Goal: Task Accomplishment & Management: Use online tool/utility

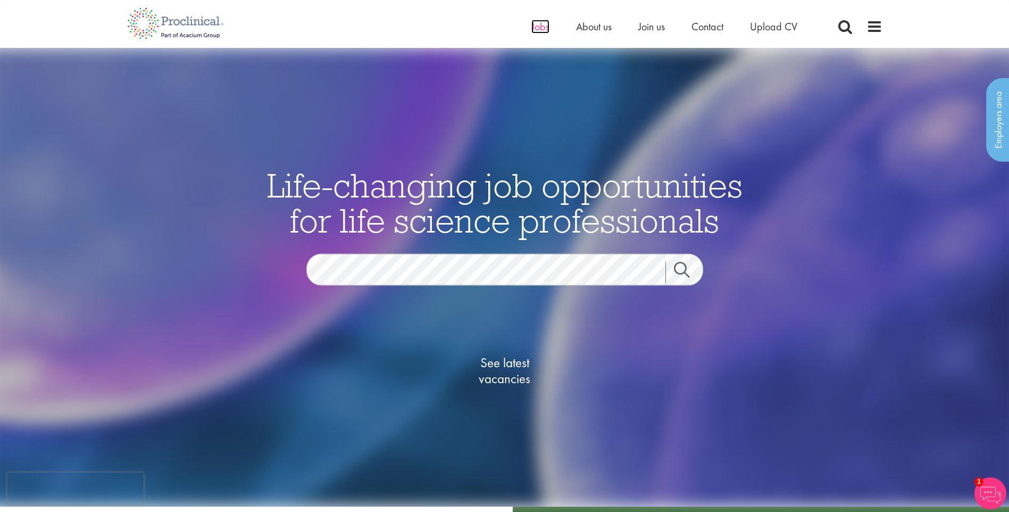
click at [536, 28] on span "Jobs" at bounding box center [540, 27] width 18 height 14
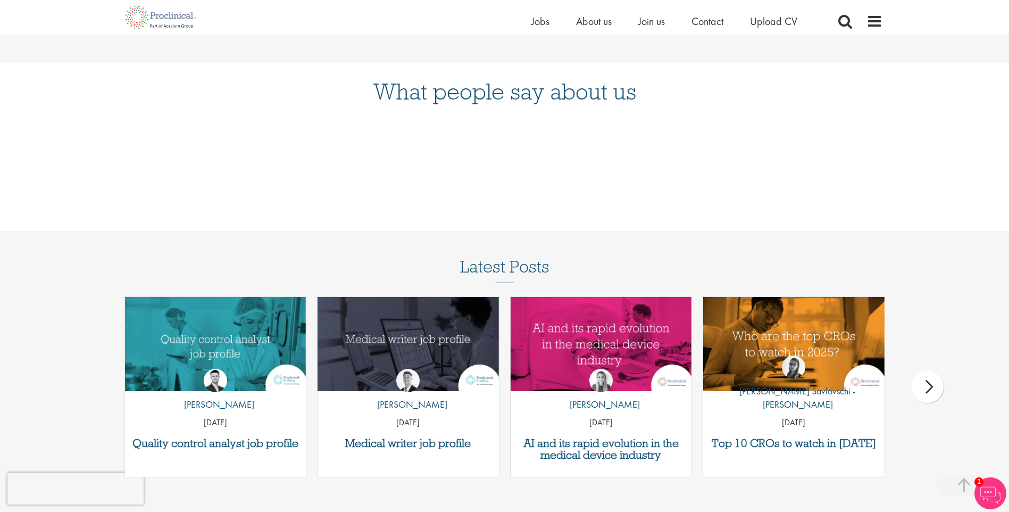
scroll to position [1223, 0]
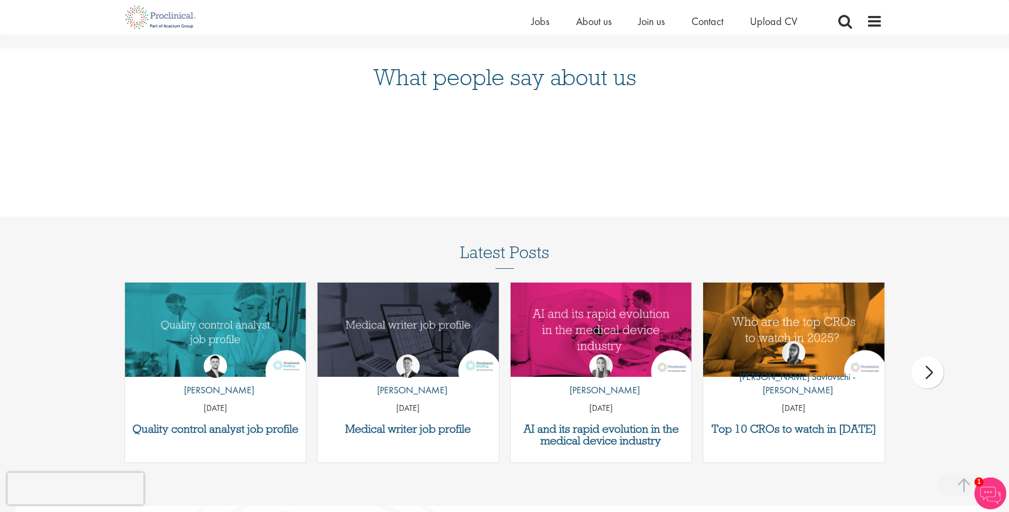
click at [933, 373] on div "next" at bounding box center [927, 372] width 32 height 32
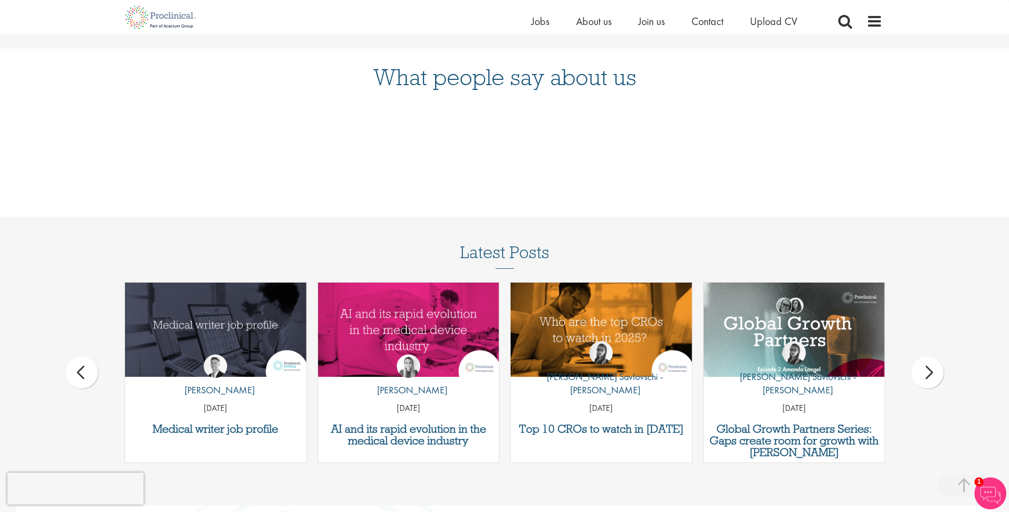
click at [933, 373] on div "next" at bounding box center [927, 372] width 32 height 32
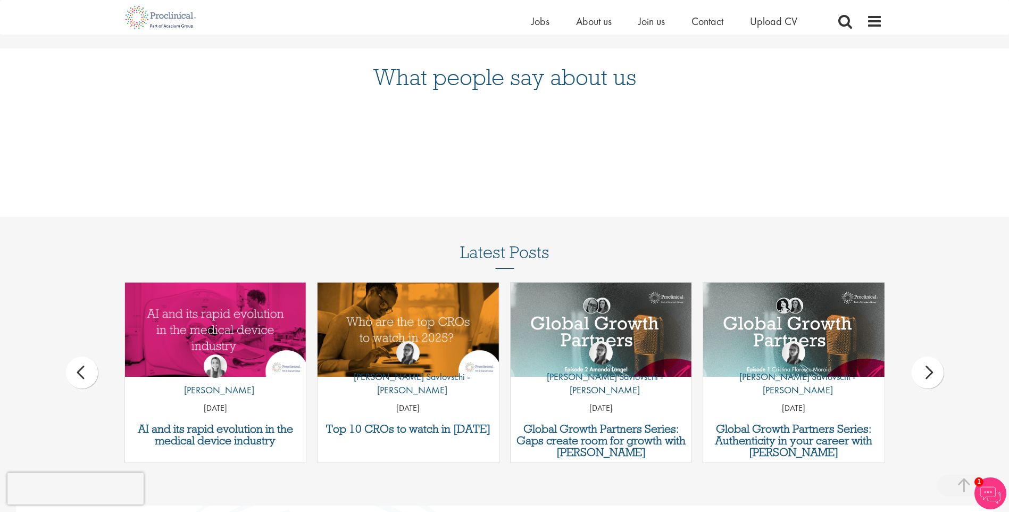
click at [933, 373] on div "next" at bounding box center [927, 372] width 32 height 32
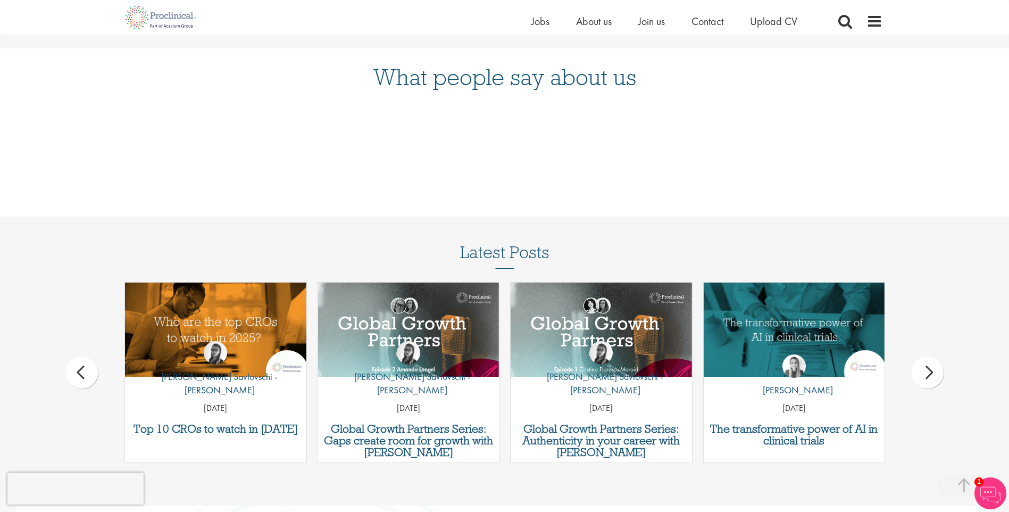
click at [933, 373] on div "next" at bounding box center [927, 372] width 32 height 32
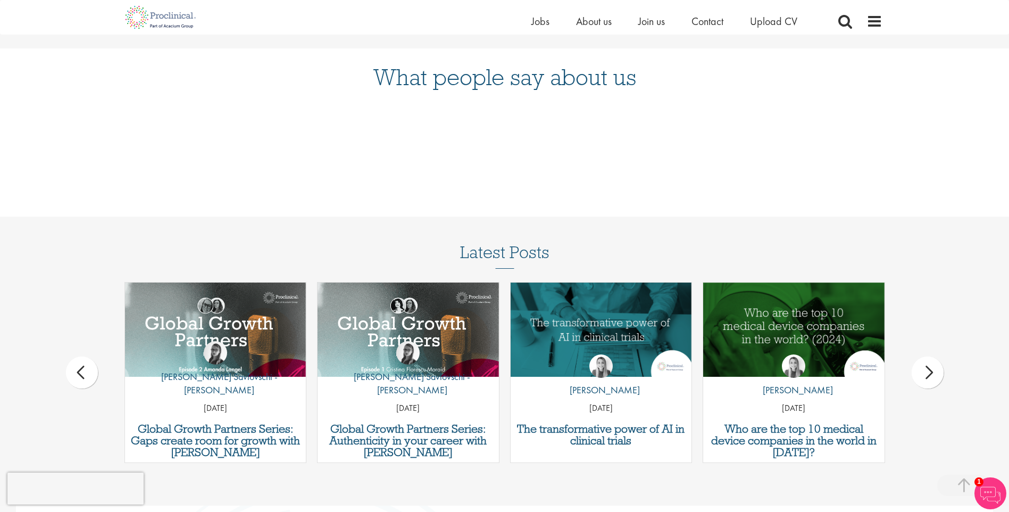
click at [933, 373] on div "next" at bounding box center [927, 372] width 32 height 32
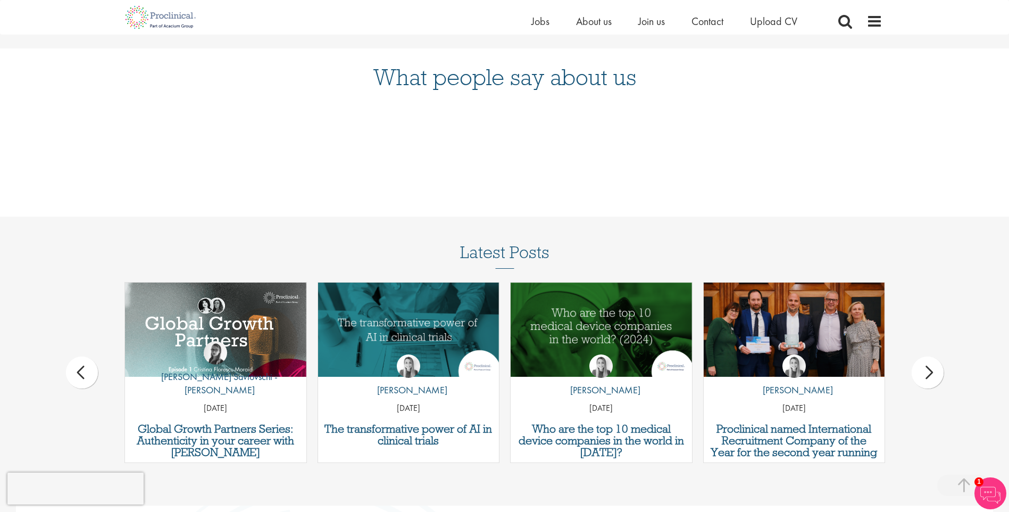
click at [933, 373] on div "next" at bounding box center [927, 372] width 32 height 32
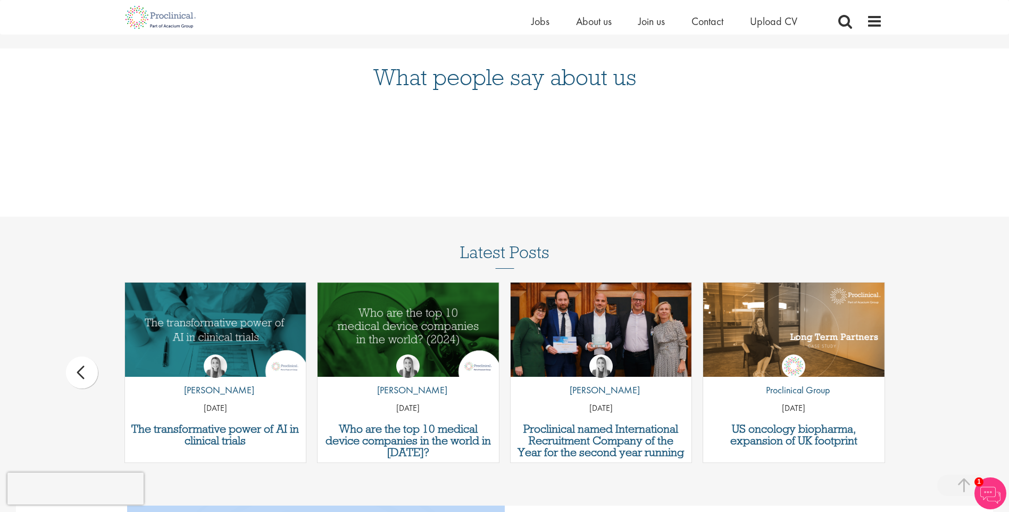
click at [933, 373] on div "Latest Posts Quality control analyst job profile by Joshua Godden 14 Aug 25 Med…" at bounding box center [504, 358] width 1009 height 230
drag, startPoint x: 933, startPoint y: 373, endPoint x: 913, endPoint y: 294, distance: 81.9
click at [913, 294] on div "Latest Posts Quality control analyst job profile by Joshua Godden 14 Aug 25 Med…" at bounding box center [504, 358] width 1009 height 230
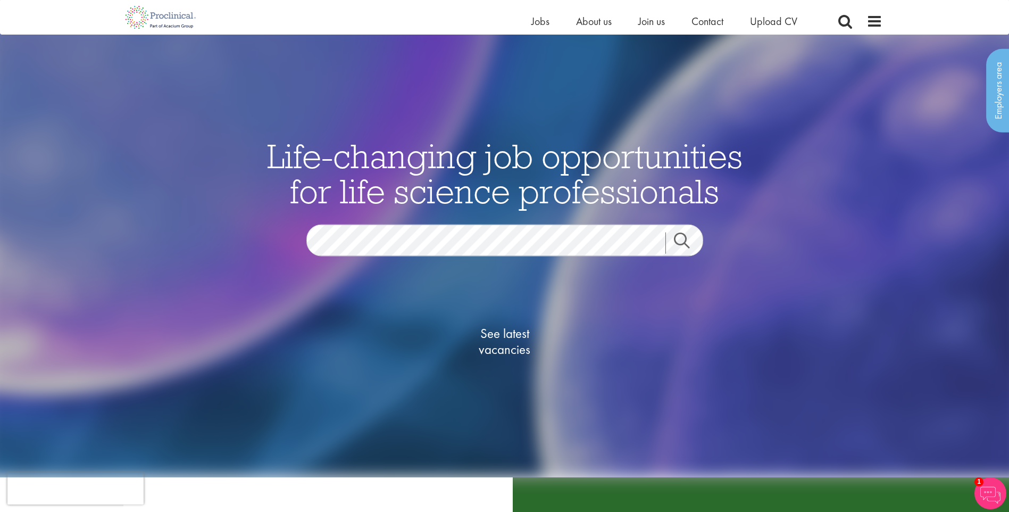
scroll to position [0, 0]
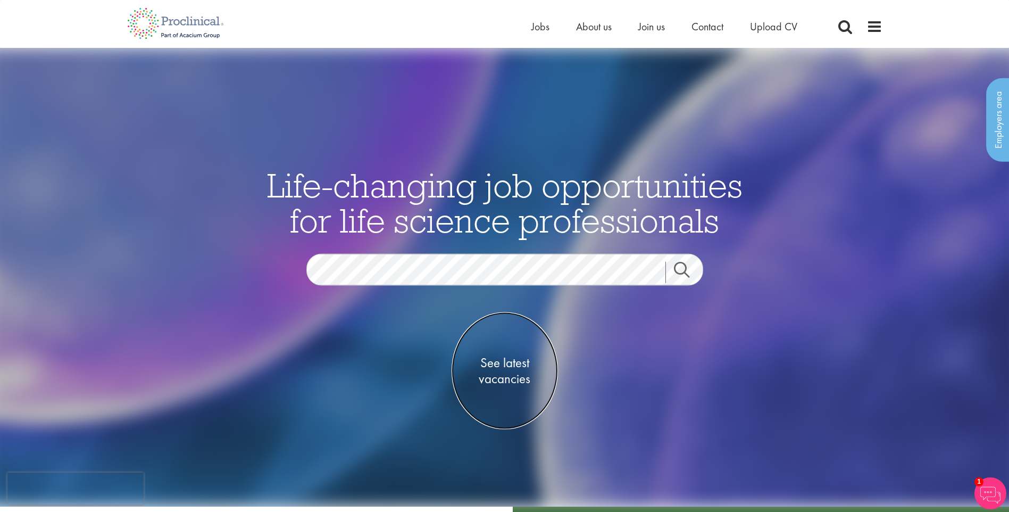
click at [492, 363] on span "See latest vacancies" at bounding box center [504, 371] width 106 height 32
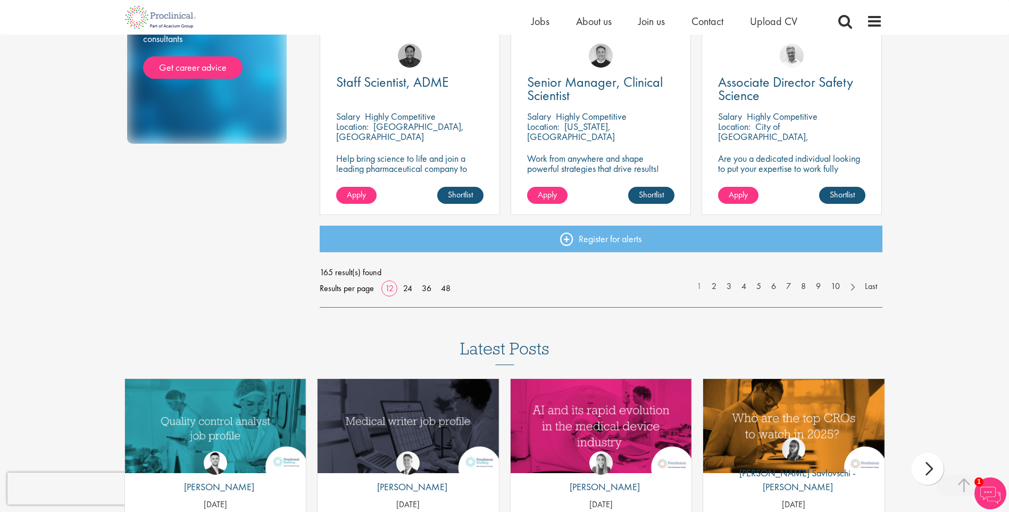
scroll to position [798, 0]
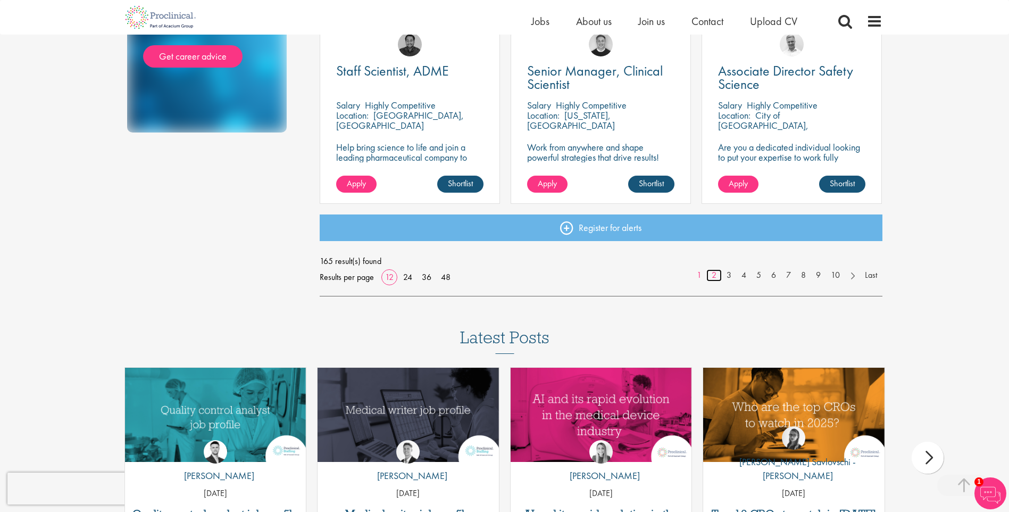
click at [711, 274] on link "2" at bounding box center [713, 275] width 15 height 12
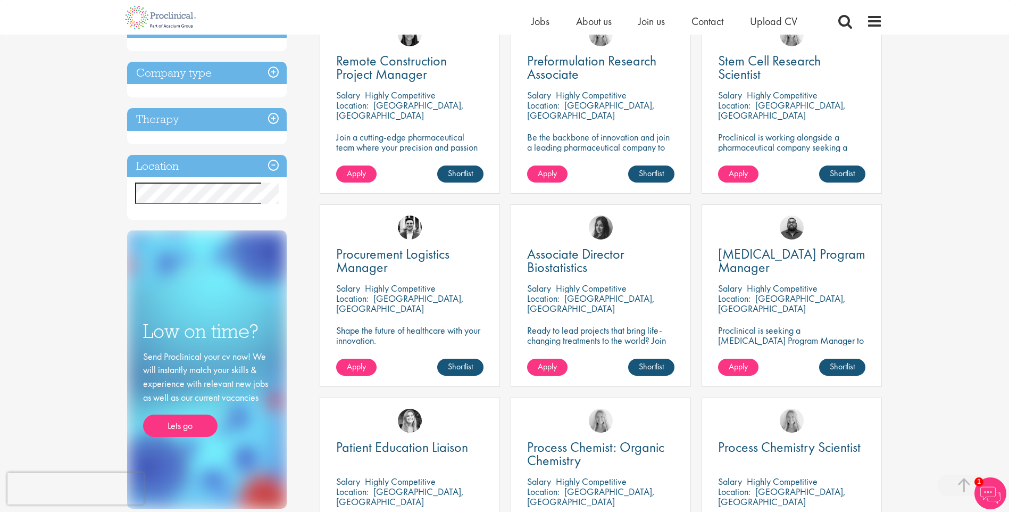
scroll to position [425, 0]
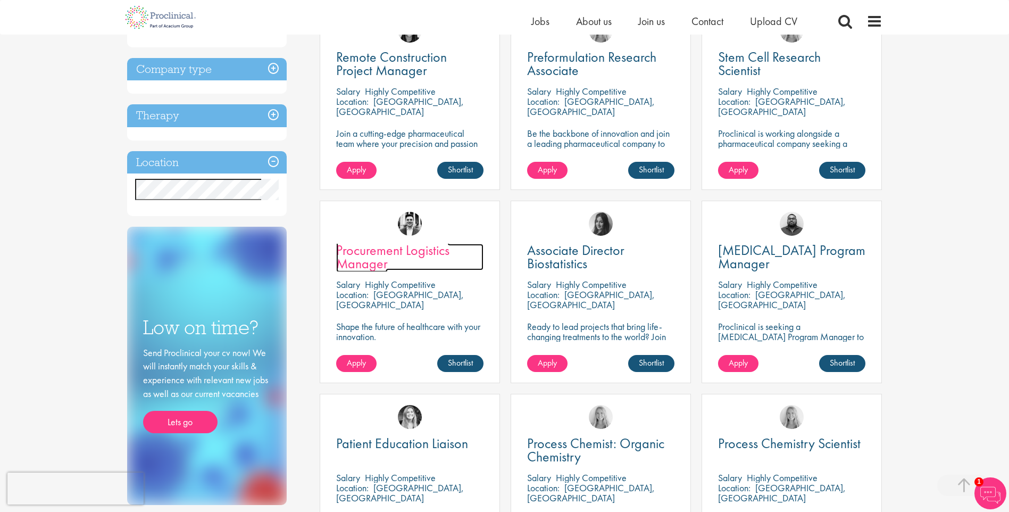
click at [381, 250] on span "Procurement Logistics Manager" at bounding box center [392, 256] width 113 height 31
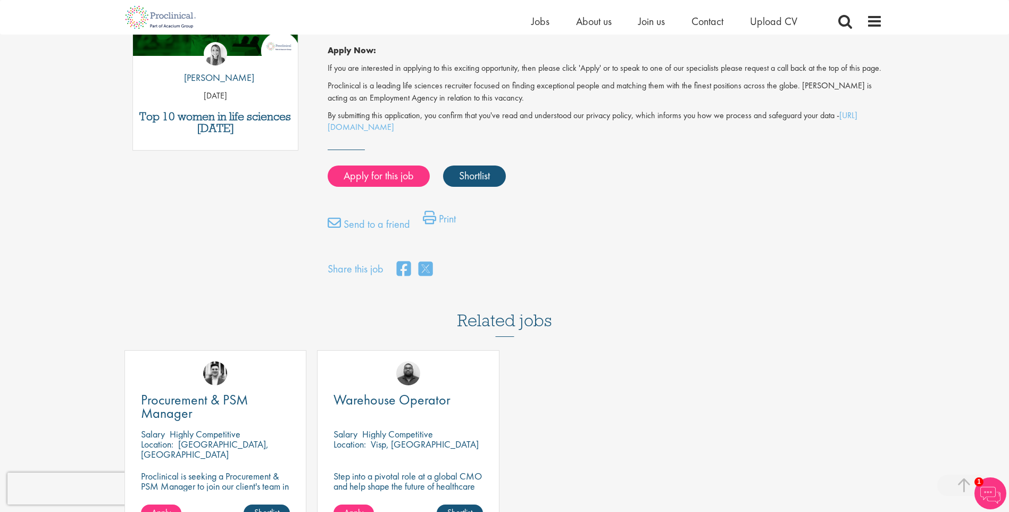
scroll to position [638, 0]
